Goal: Information Seeking & Learning: Learn about a topic

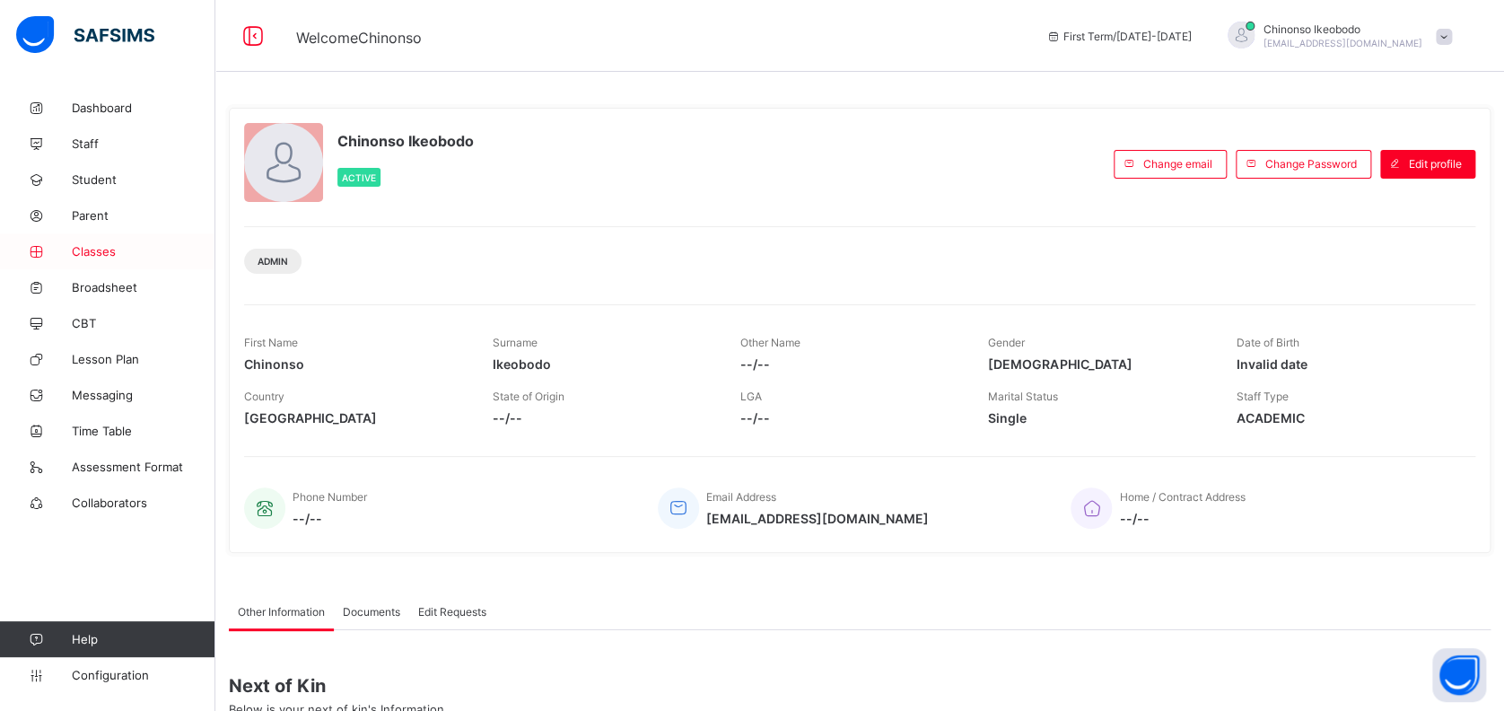
click at [110, 242] on link "Classes" at bounding box center [107, 251] width 215 height 36
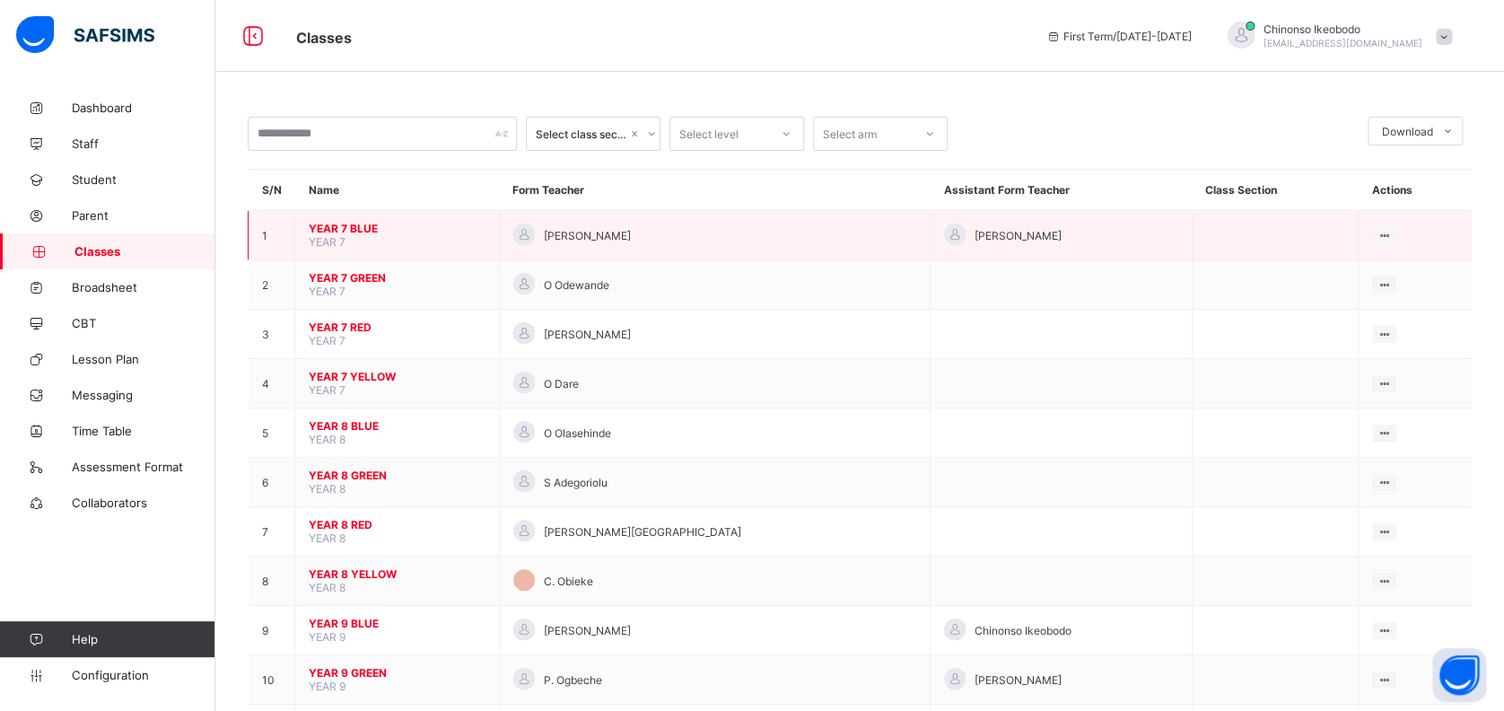
click at [329, 227] on span "YEAR 7 BLUE" at bounding box center [397, 228] width 177 height 13
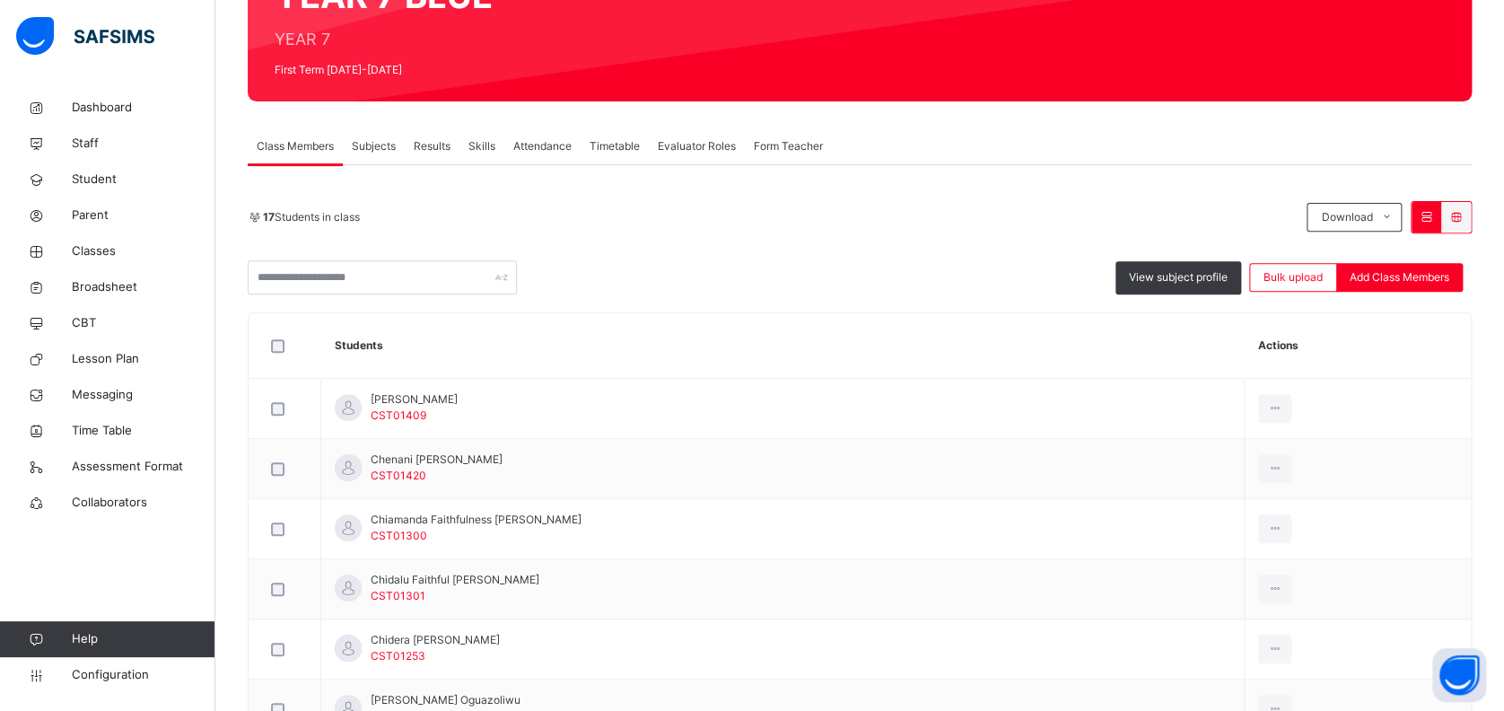
scroll to position [215, 0]
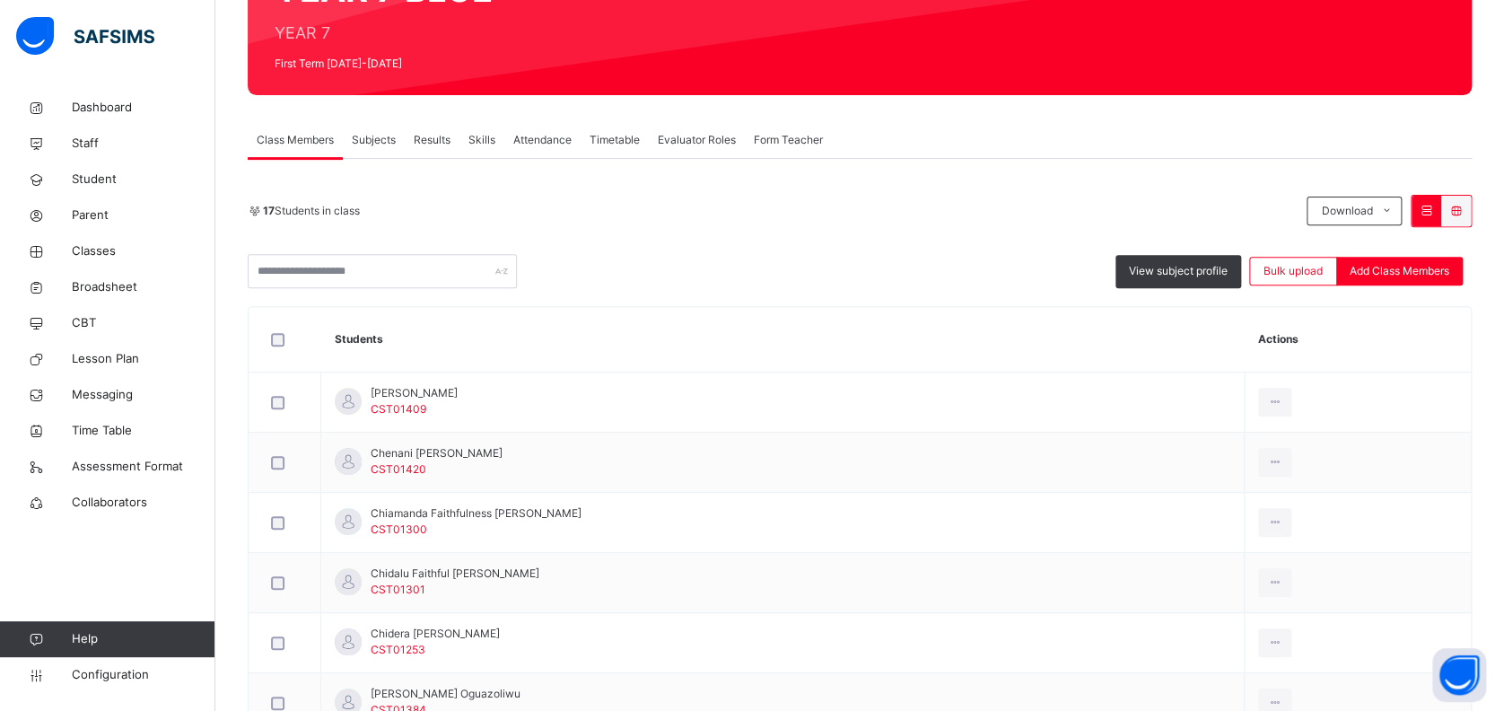
click at [398, 141] on div "Subjects" at bounding box center [374, 140] width 62 height 36
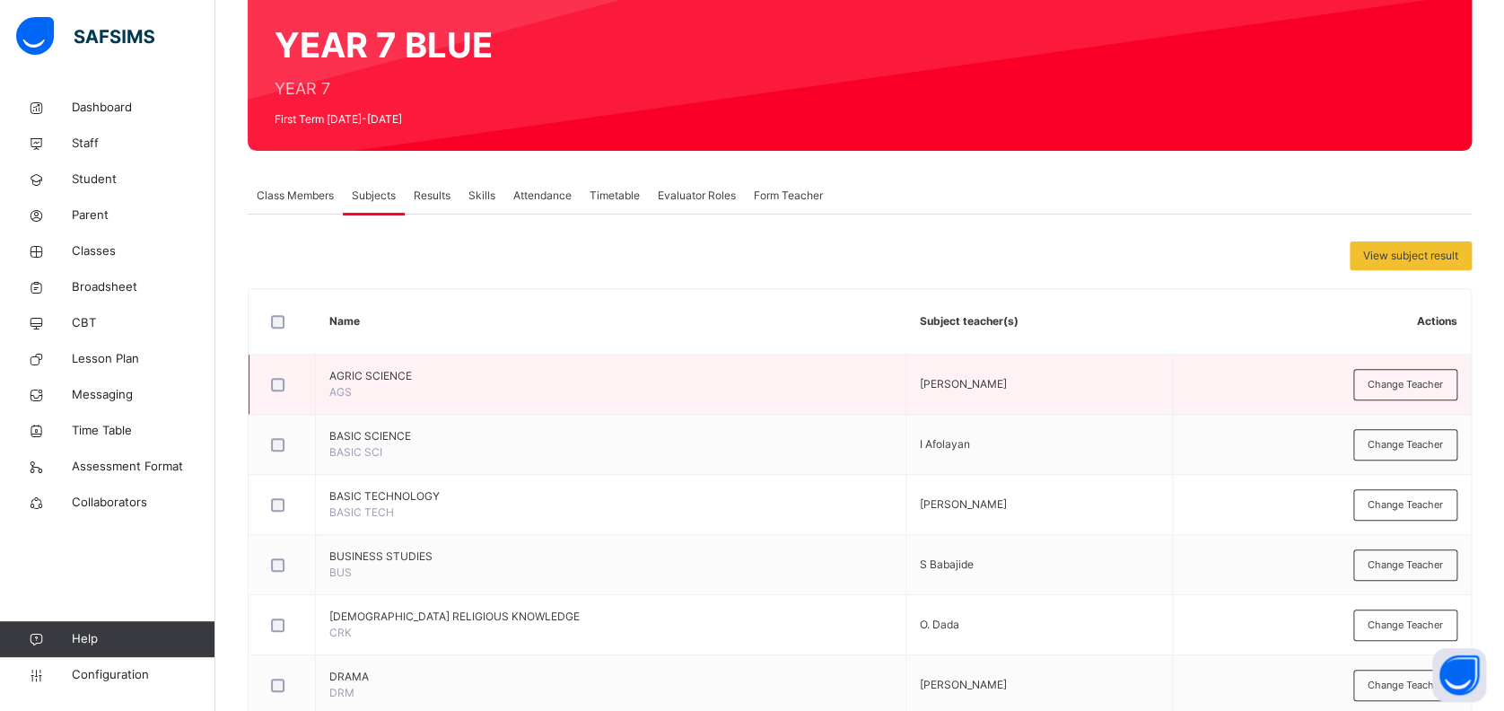
scroll to position [159, 0]
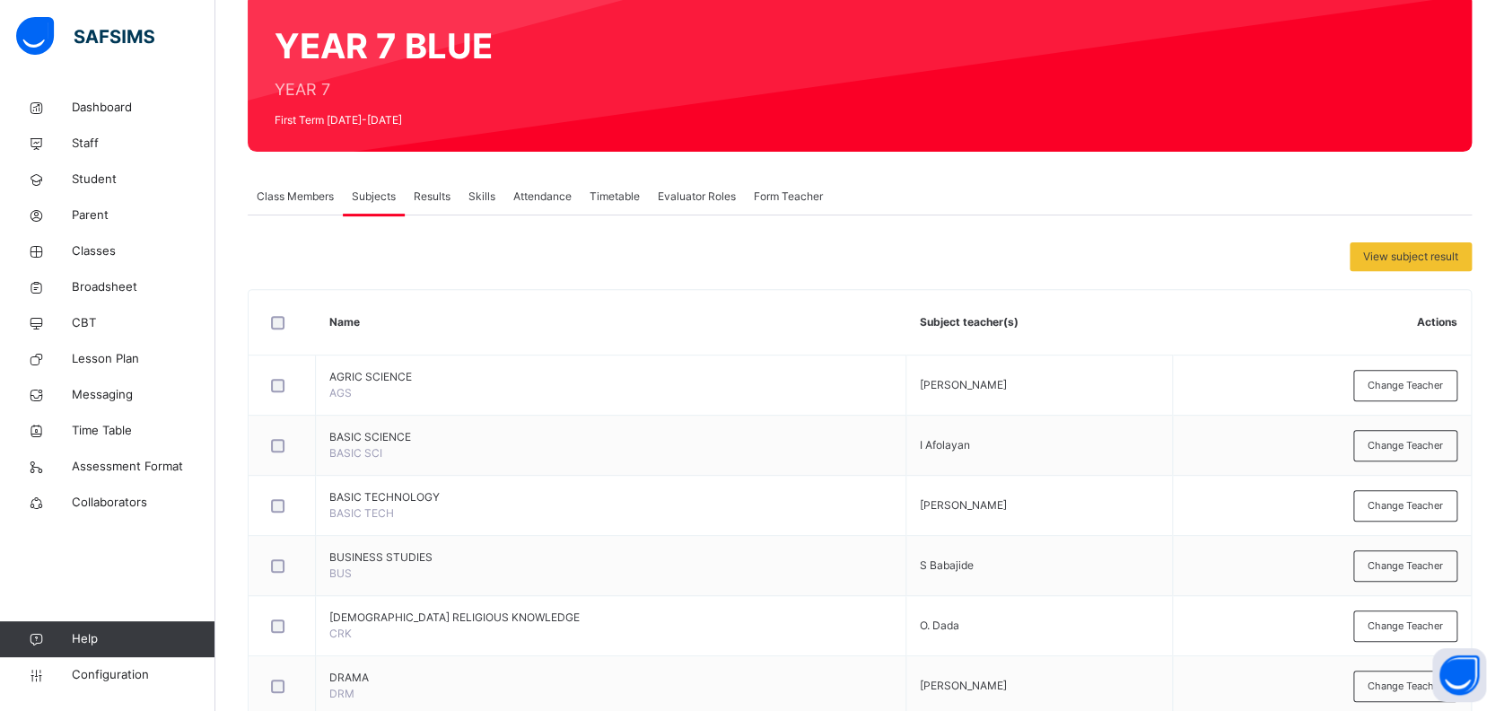
click at [316, 192] on span "Class Members" at bounding box center [295, 196] width 77 height 16
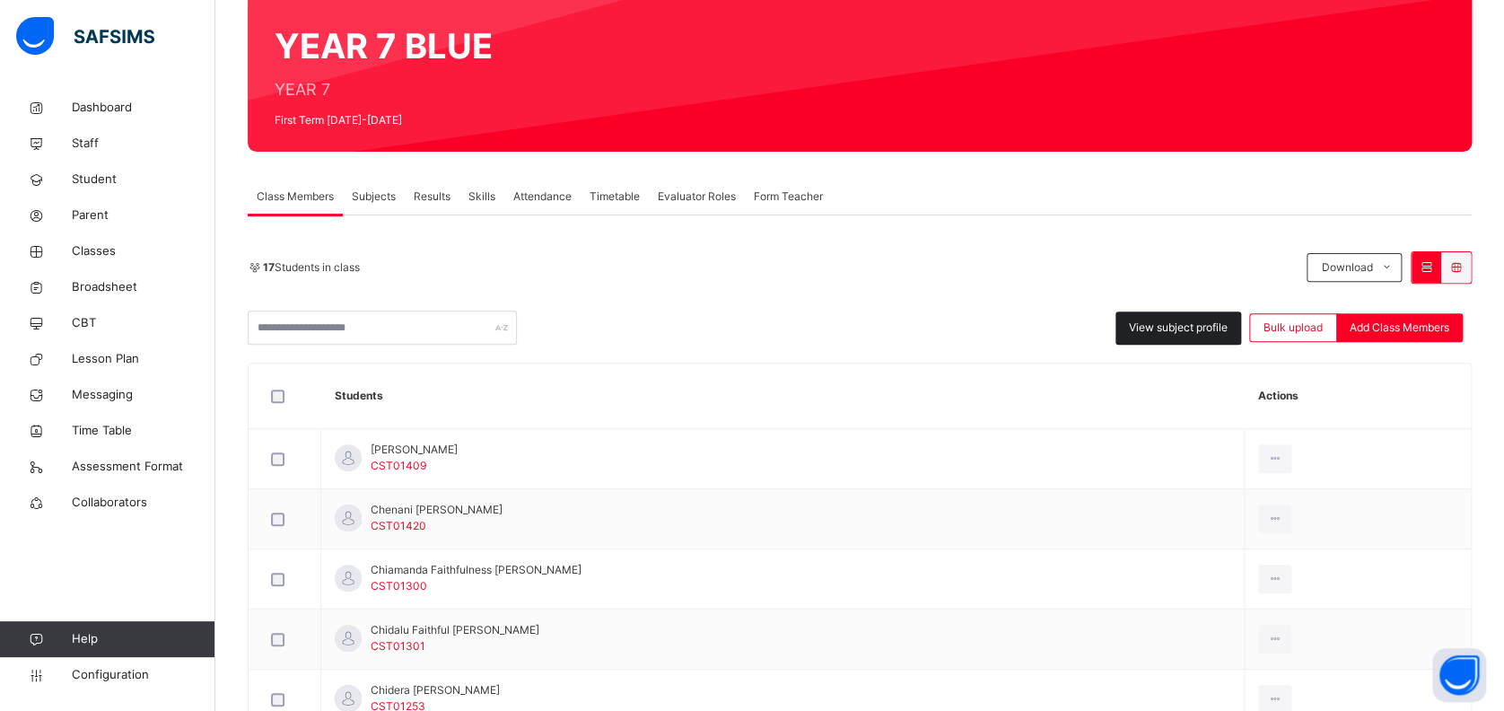
click at [1173, 328] on span "View subject profile" at bounding box center [1178, 327] width 99 height 16
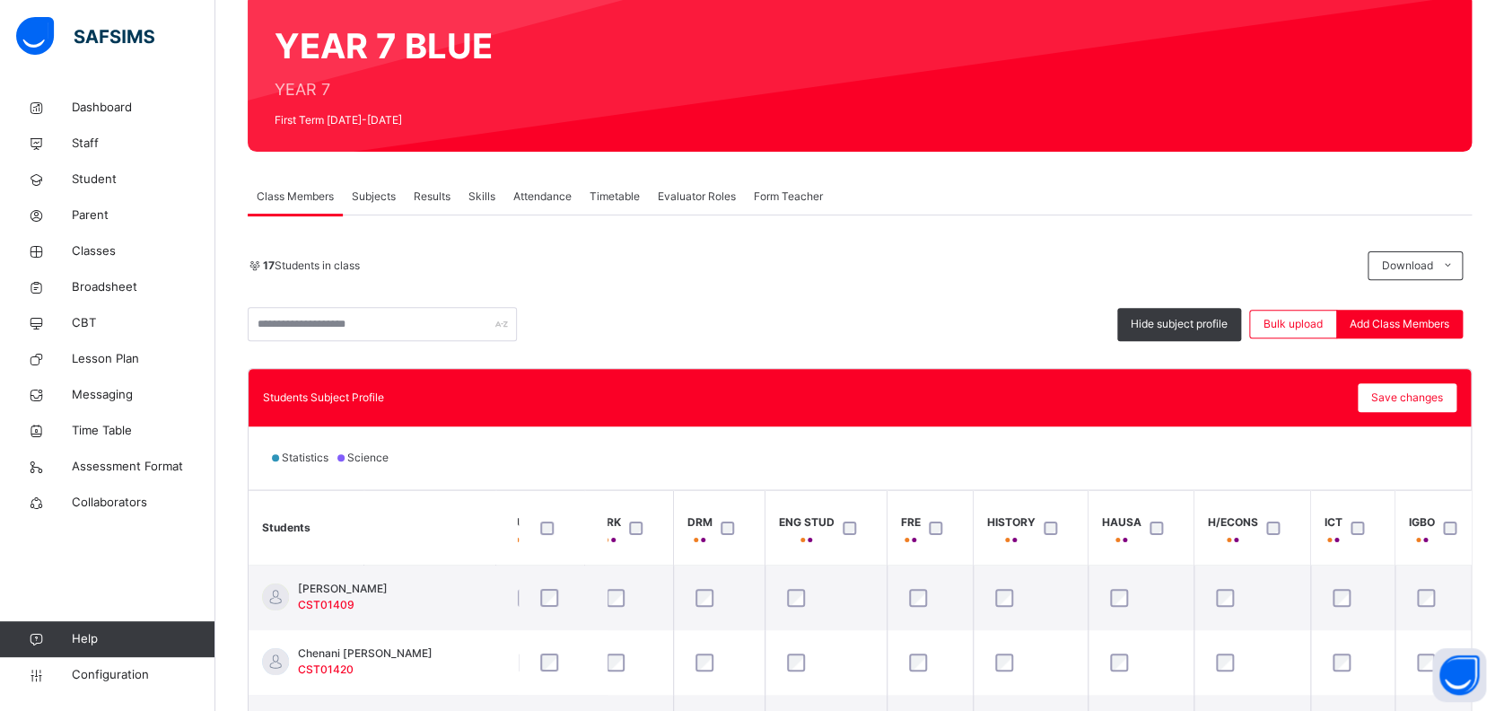
scroll to position [0, 311]
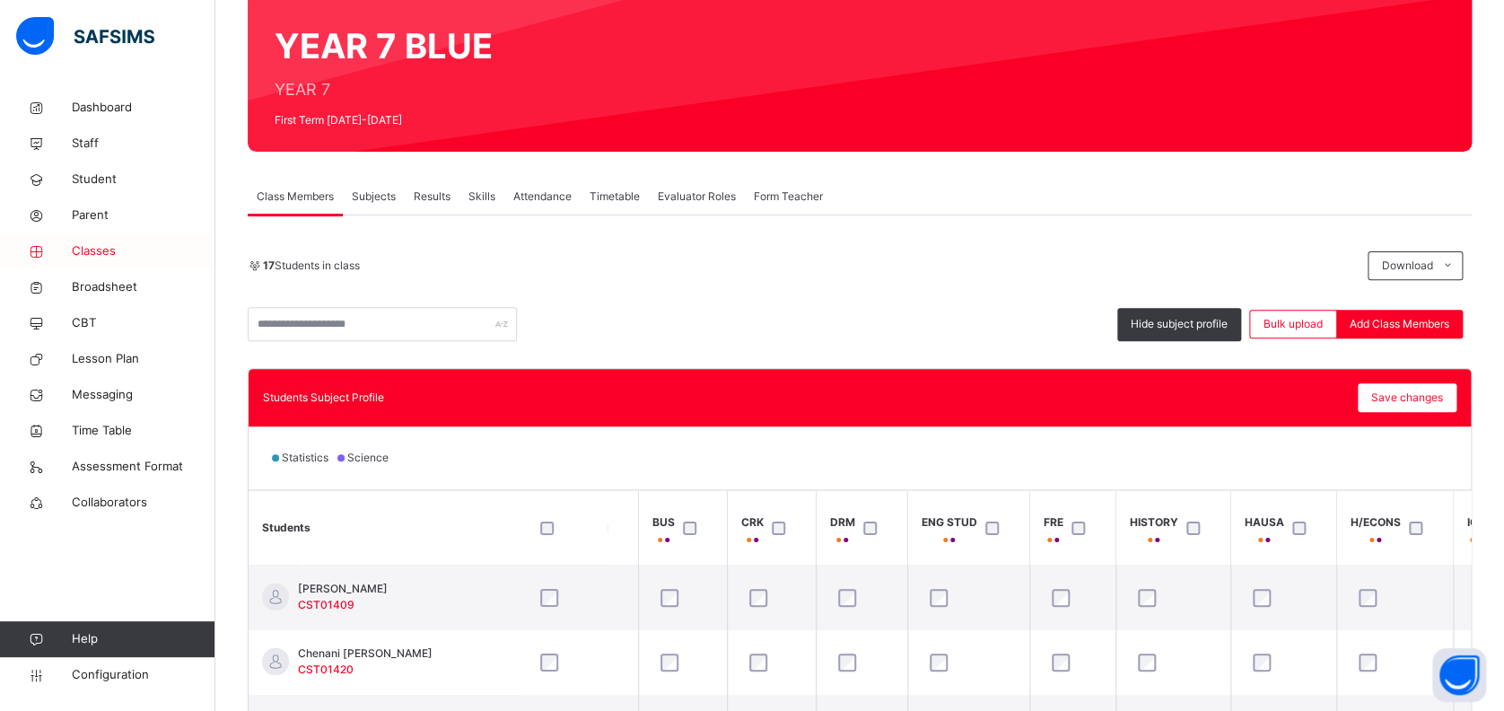
click at [93, 244] on span "Classes" at bounding box center [144, 251] width 144 height 18
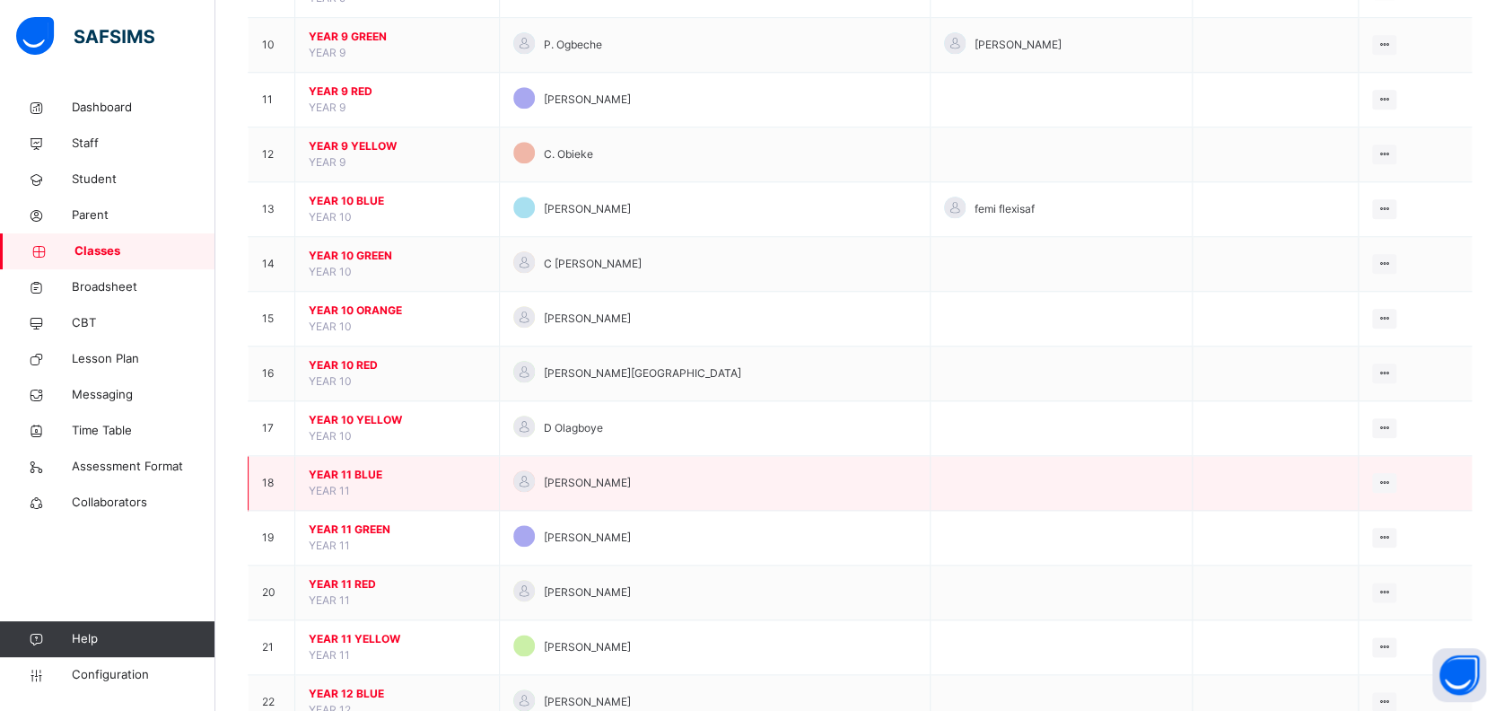
scroll to position [694, 0]
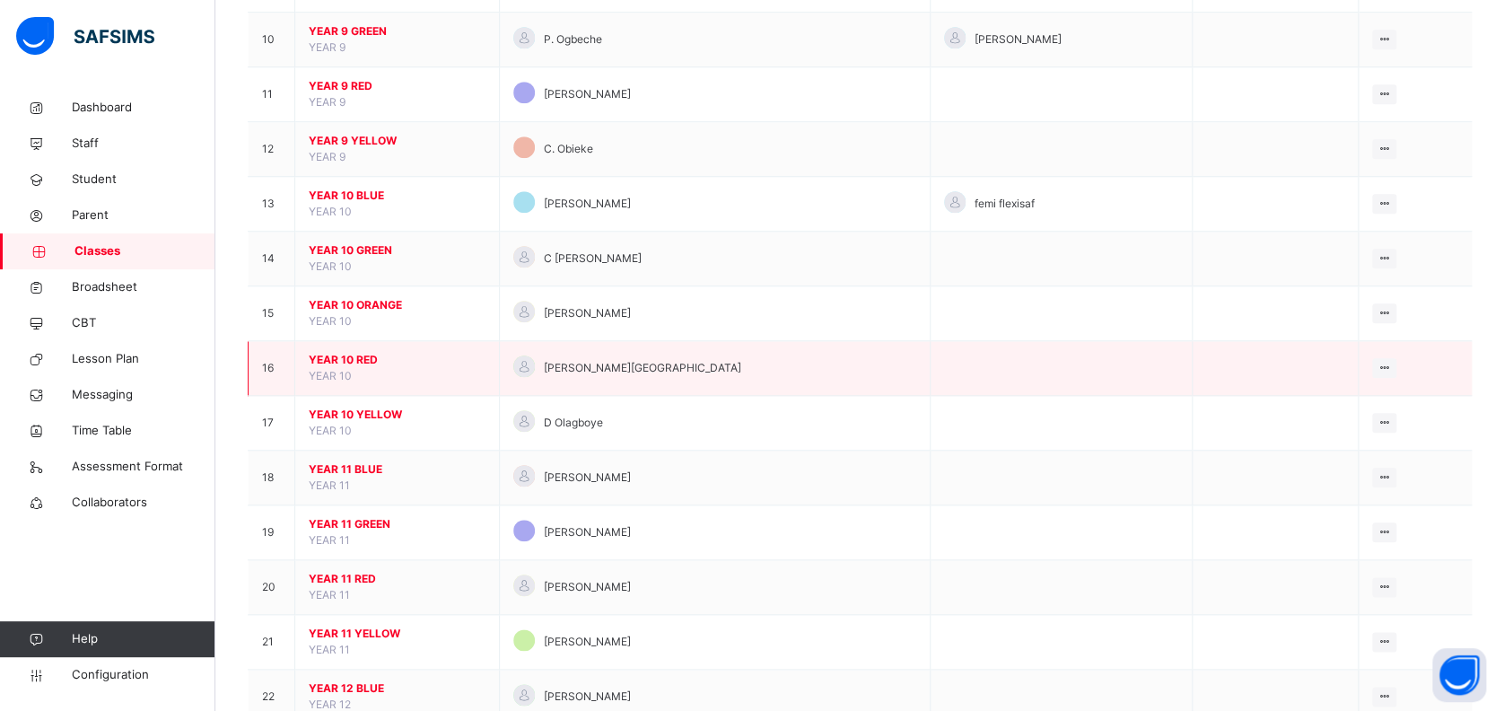
click at [355, 356] on span "YEAR 10 RED" at bounding box center [397, 360] width 177 height 16
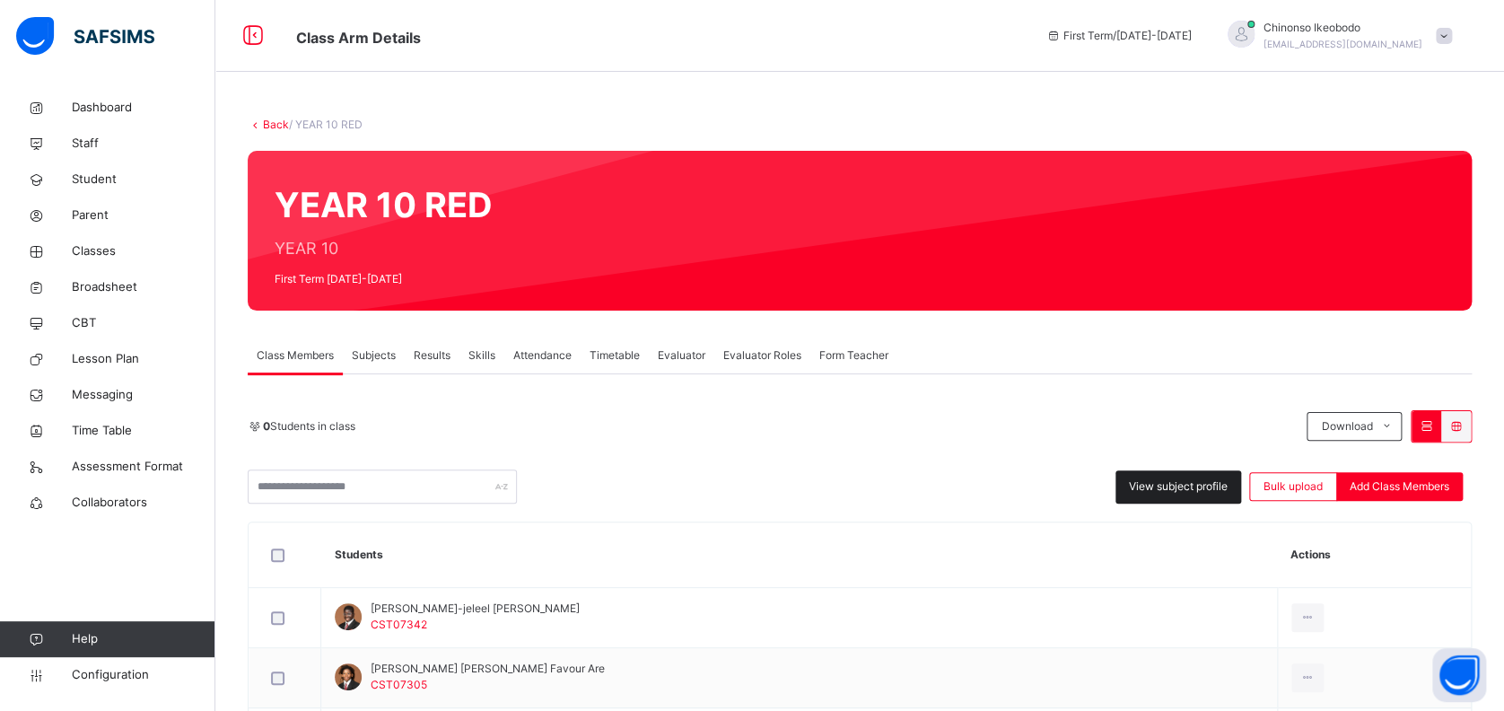
click at [1168, 490] on span "View subject profile" at bounding box center [1178, 486] width 99 height 16
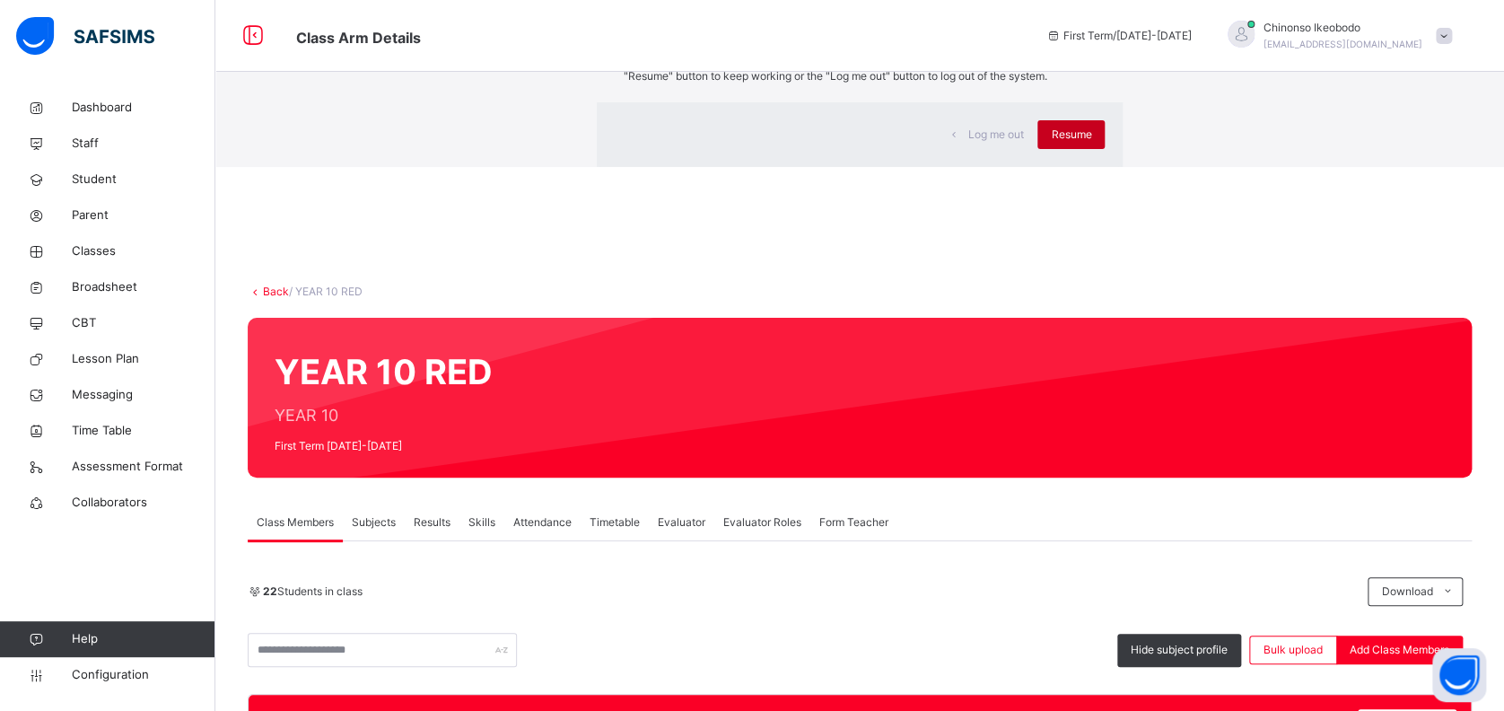
click at [1051, 143] on span "Resume" at bounding box center [1071, 135] width 40 height 16
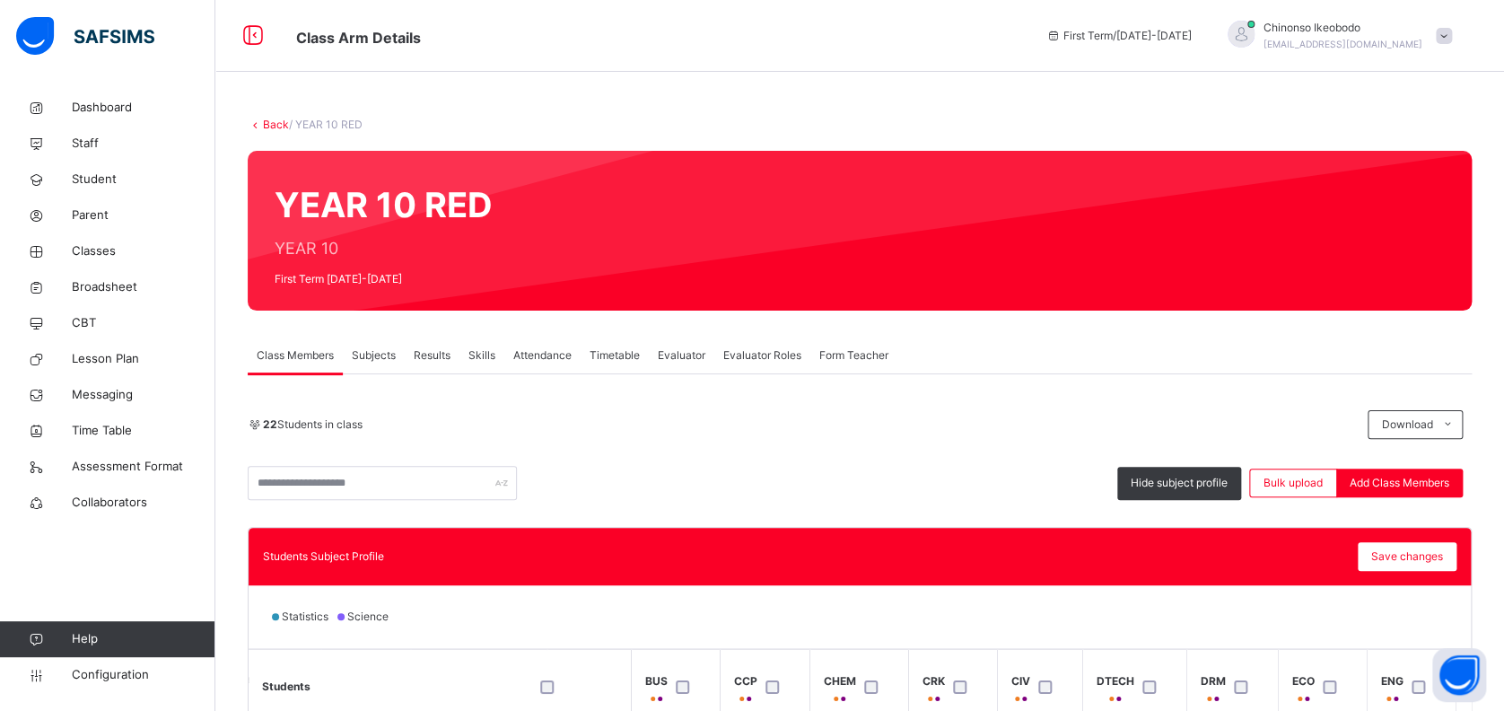
click at [948, 410] on div "22 Students in class Download Pdf Report Excel Report" at bounding box center [860, 424] width 1224 height 29
click at [83, 135] on span "Staff" at bounding box center [144, 144] width 144 height 18
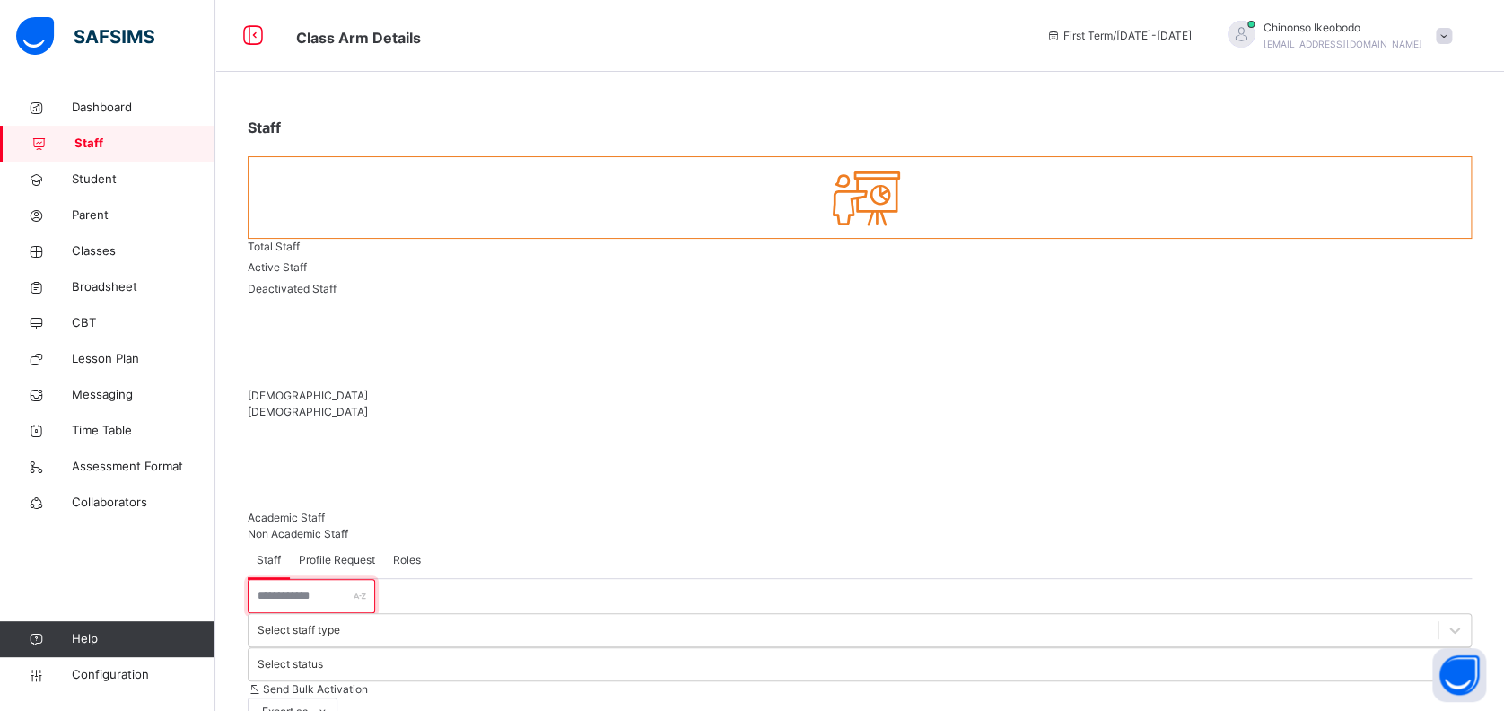
click at [366, 579] on input "text" at bounding box center [311, 596] width 127 height 34
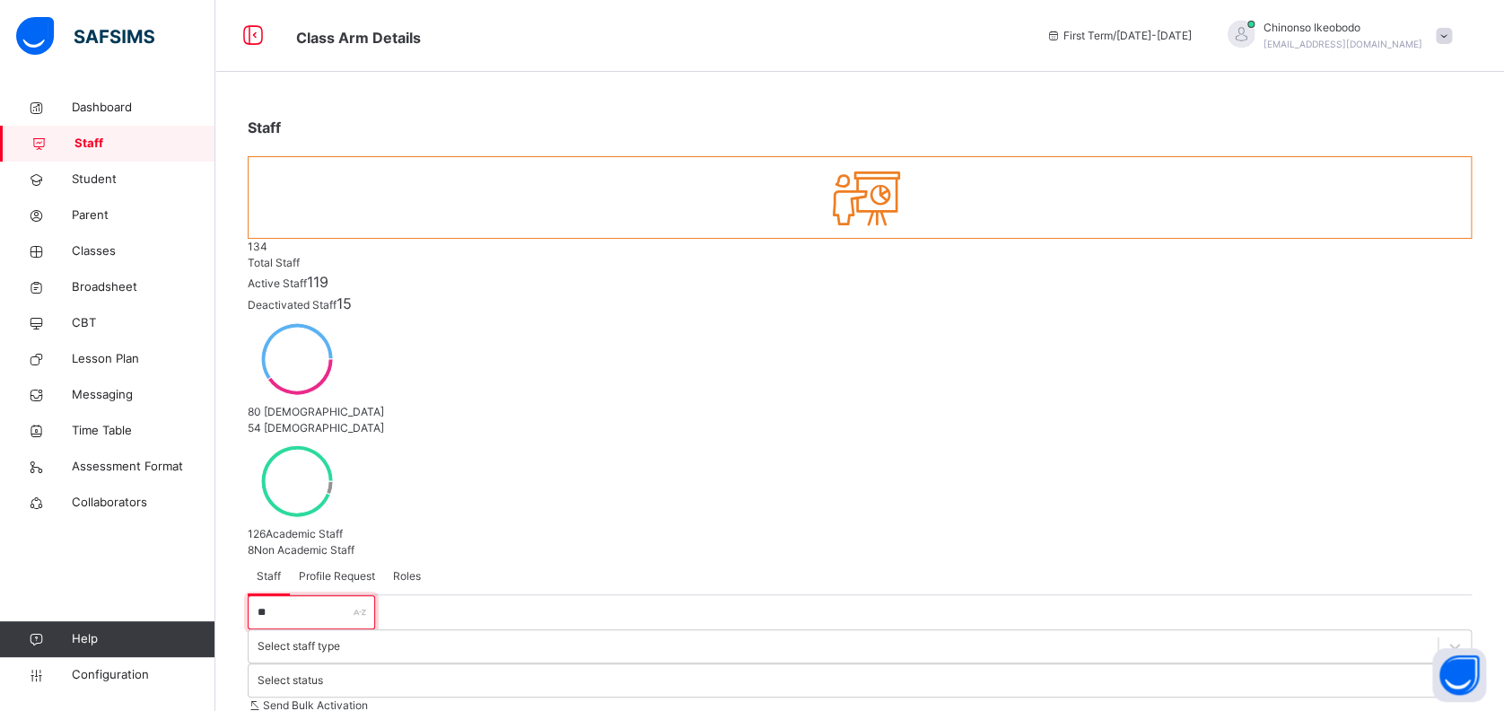
type input "*"
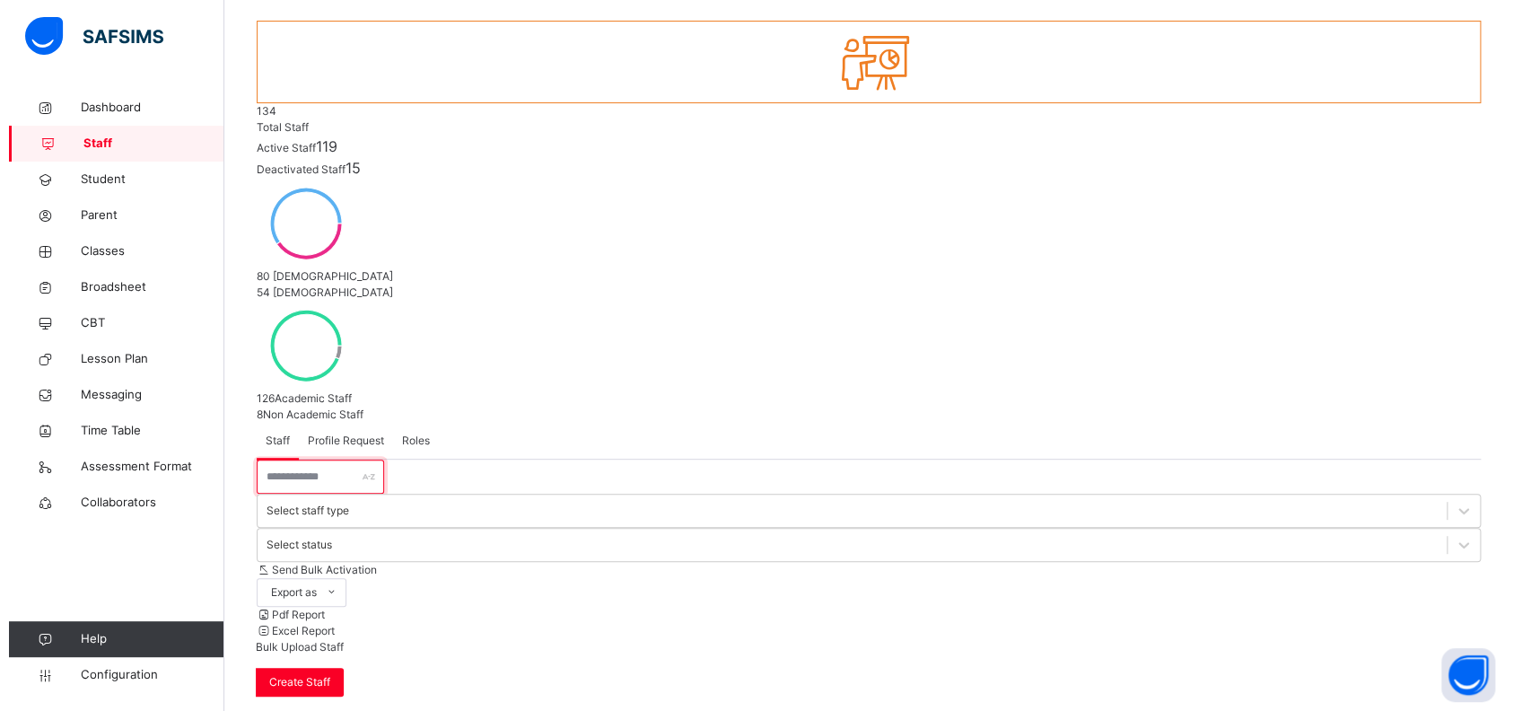
scroll to position [144, 0]
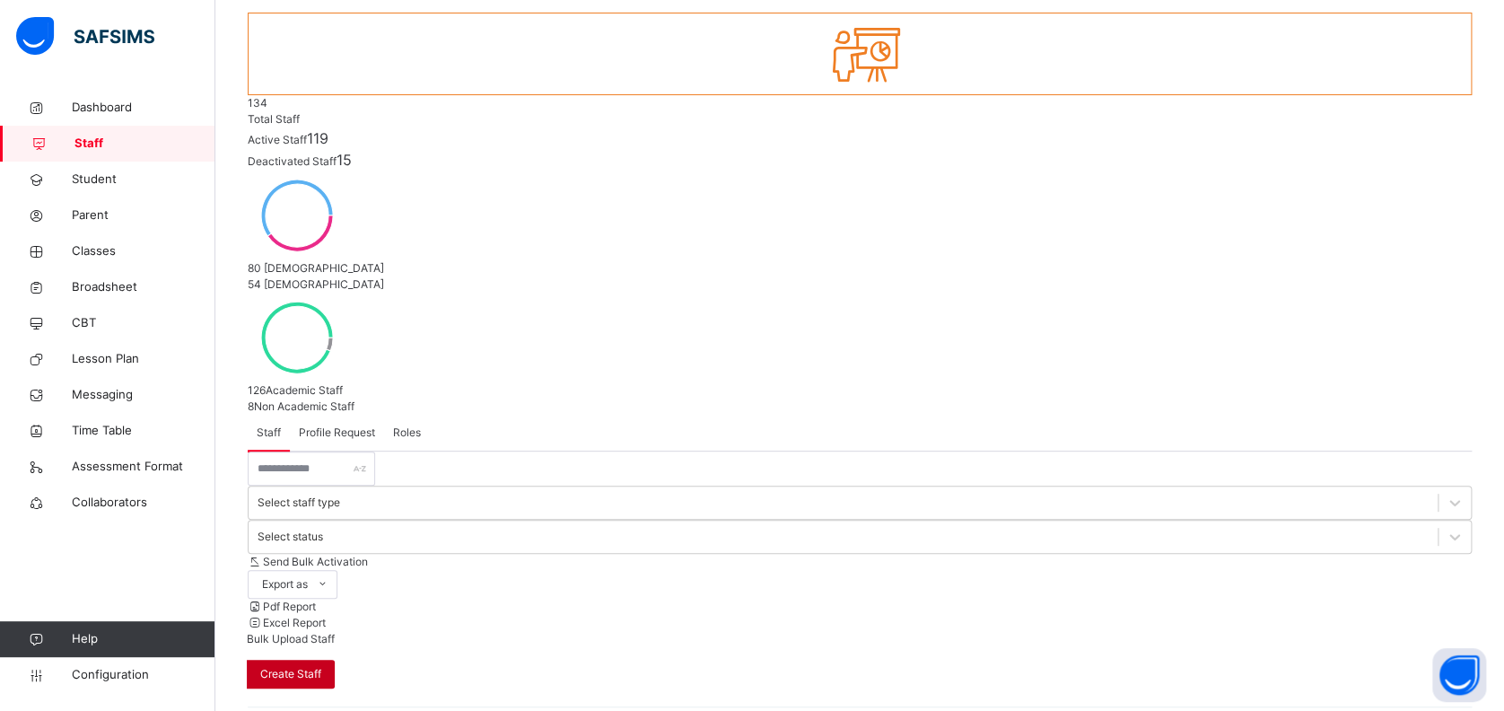
click at [321, 666] on span "Create Staff" at bounding box center [290, 674] width 61 height 16
select select "**"
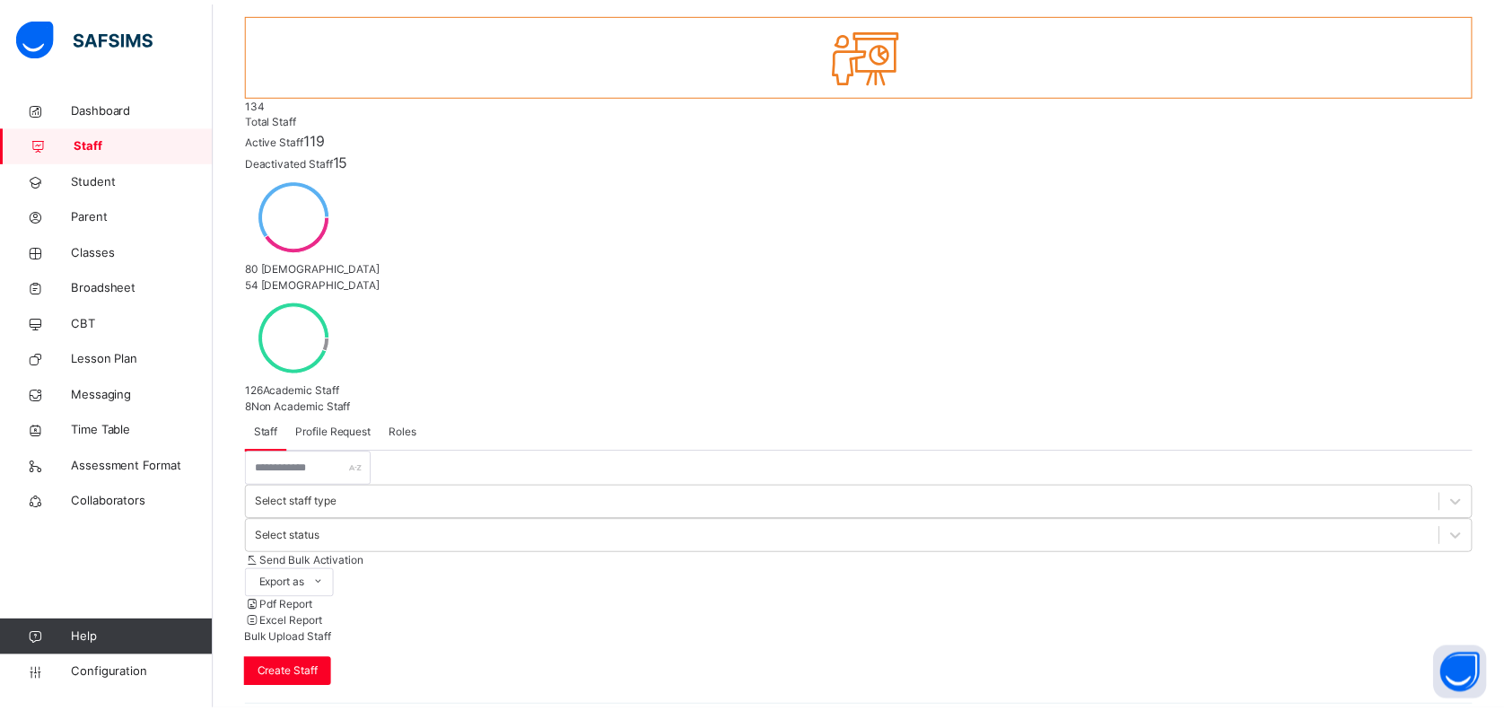
scroll to position [565, 0]
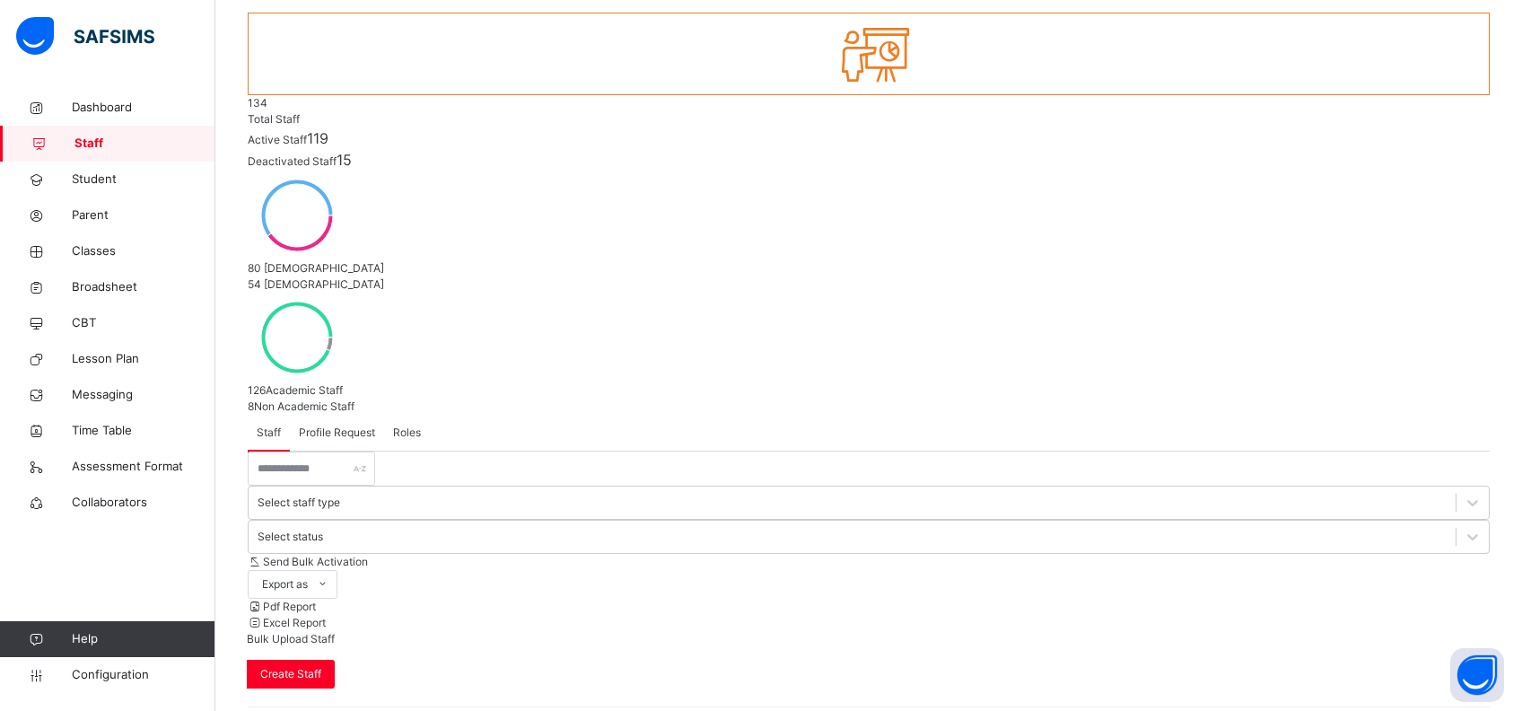
click at [337, 451] on input "text" at bounding box center [311, 468] width 127 height 34
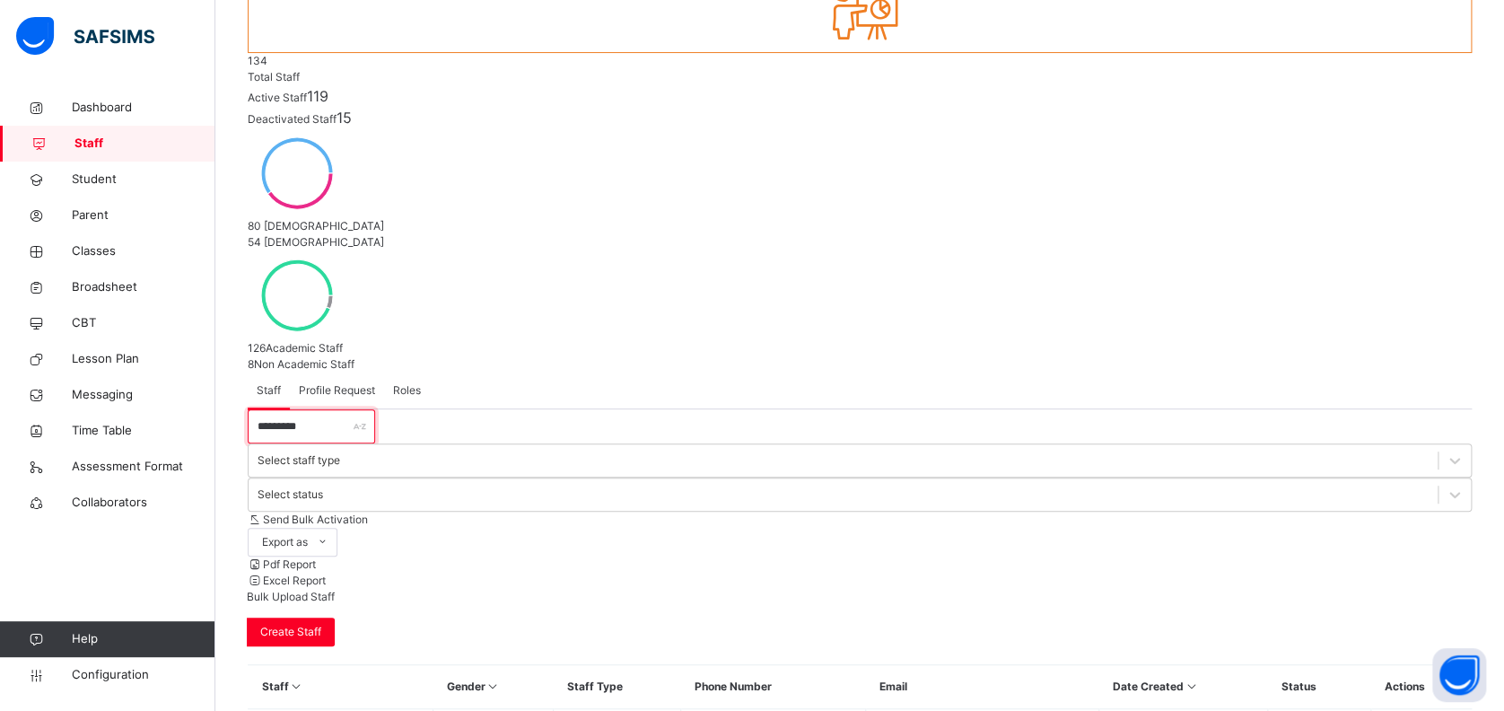
scroll to position [107, 0]
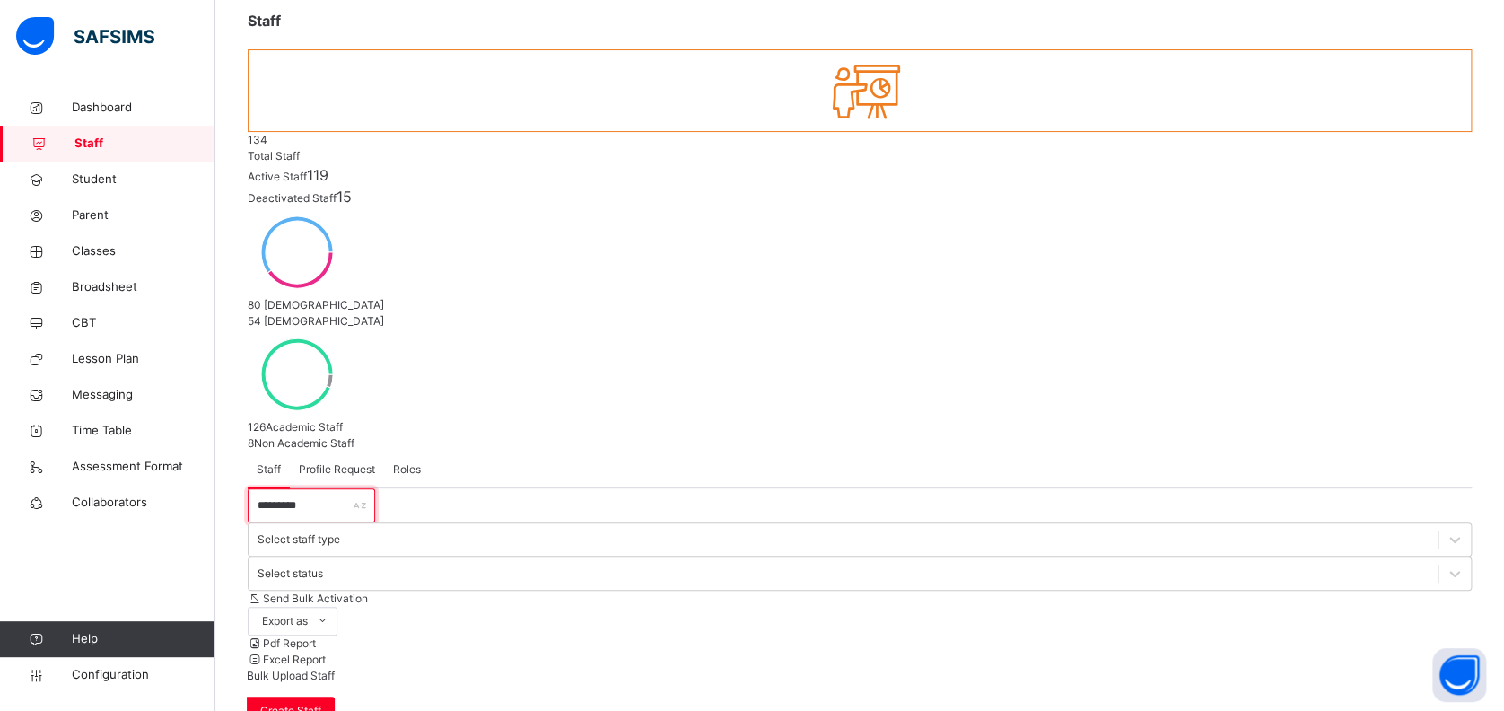
type input "*********"
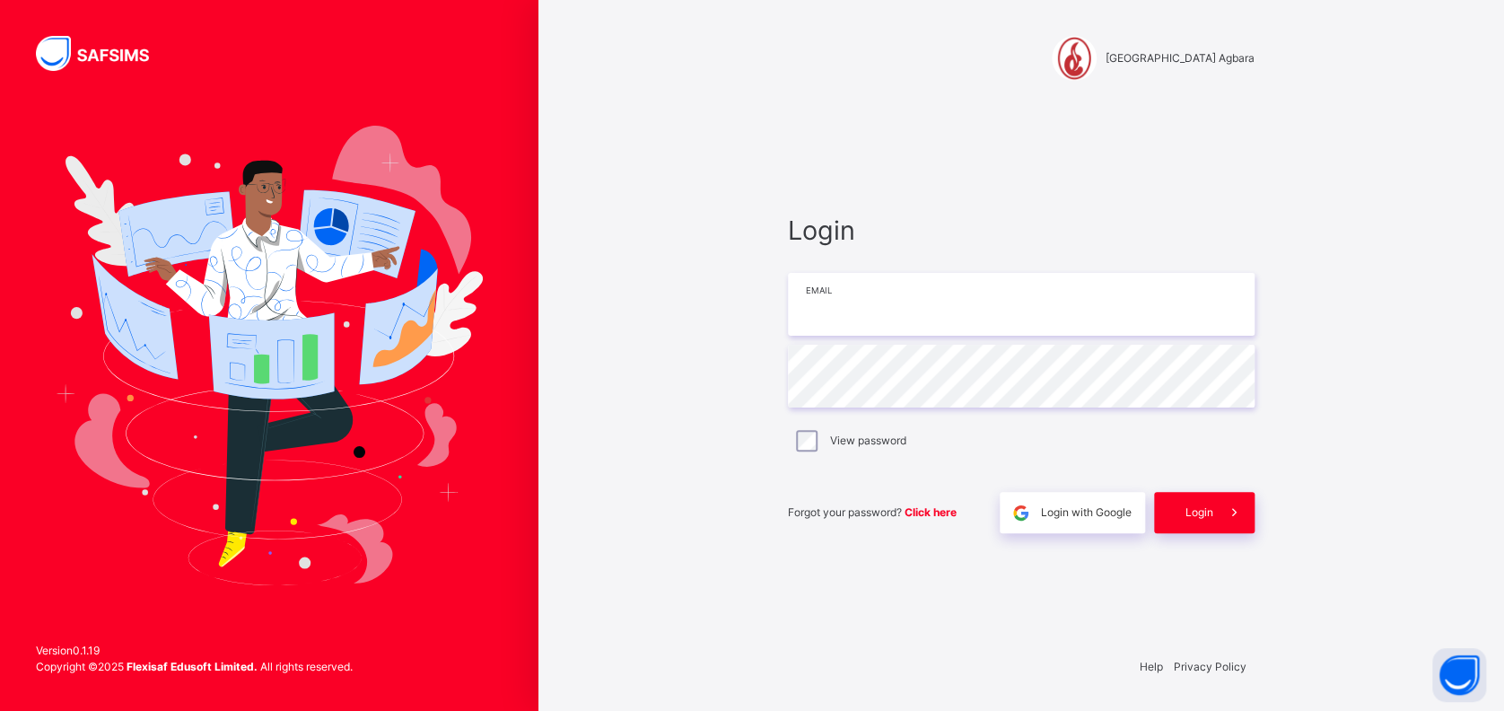
type input "**********"
